Goal: Navigation & Orientation: Find specific page/section

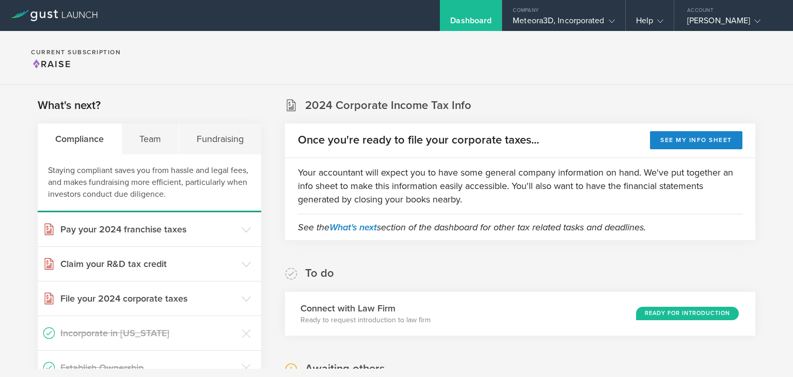
scroll to position [239, 0]
